Goal: Navigation & Orientation: Go to known website

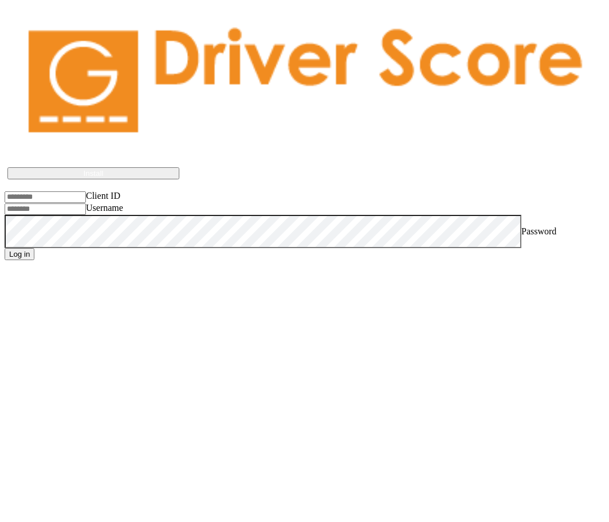
click at [86, 215] on input "Username" at bounding box center [45, 208] width 81 height 11
type input "*******"
